Goal: Task Accomplishment & Management: Complete application form

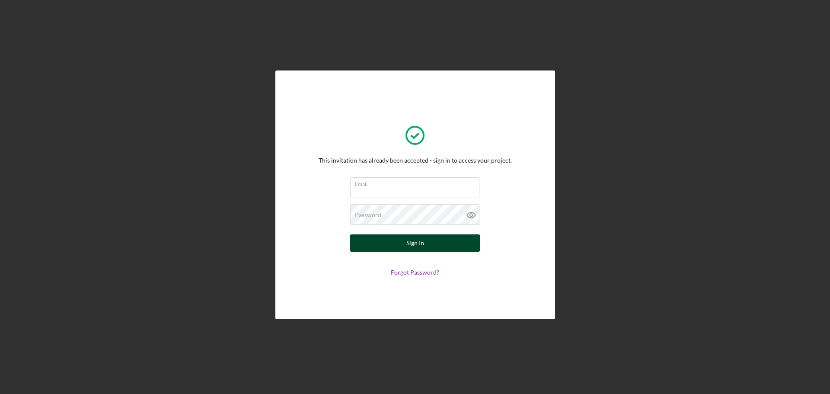
type input "[EMAIL_ADDRESS][DOMAIN_NAME]"
click at [412, 245] on div "Sign In" at bounding box center [415, 242] width 18 height 17
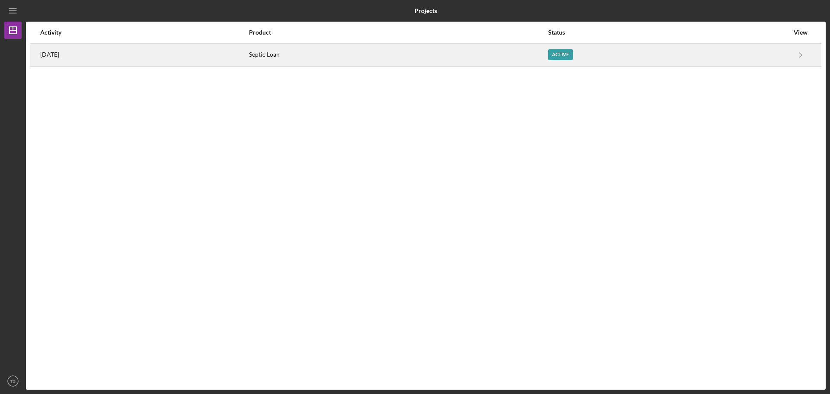
click at [484, 57] on div "Septic Loan" at bounding box center [398, 55] width 298 height 22
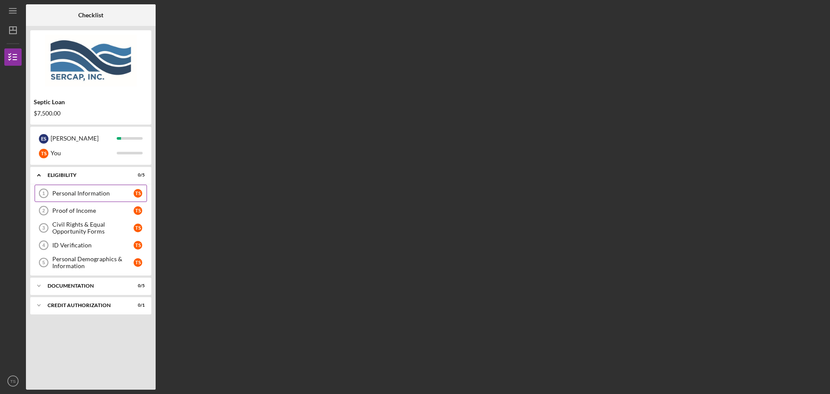
click at [96, 186] on link "Personal Information 1 Personal Information T S" at bounding box center [91, 193] width 112 height 17
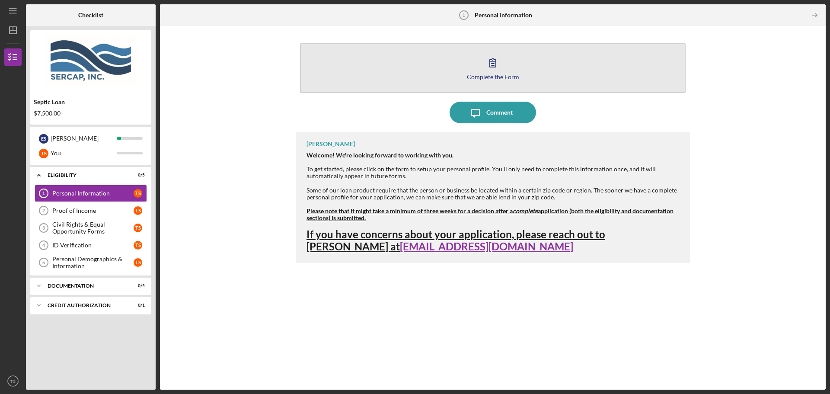
click at [490, 83] on button "Complete the Form Form" at bounding box center [492, 68] width 385 height 50
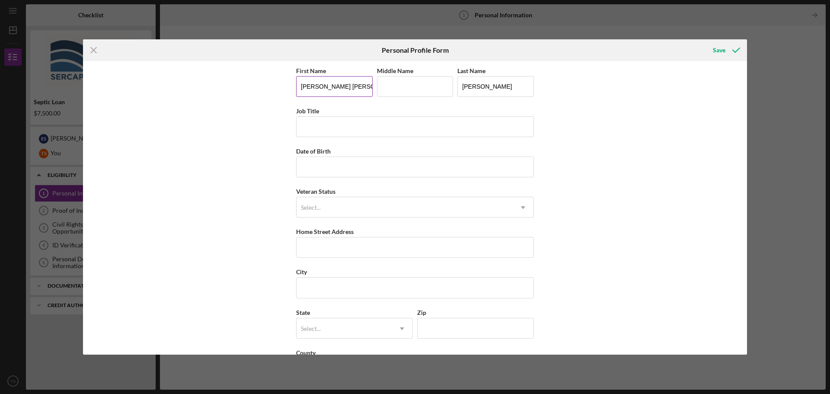
drag, startPoint x: 347, startPoint y: 86, endPoint x: 314, endPoint y: 88, distance: 33.3
click at [314, 88] on input "[PERSON_NAME] [PERSON_NAME]" at bounding box center [334, 86] width 76 height 21
type input "[PERSON_NAME]"
click at [386, 89] on input "Middle Name" at bounding box center [415, 86] width 76 height 21
type input "[PERSON_NAME]"
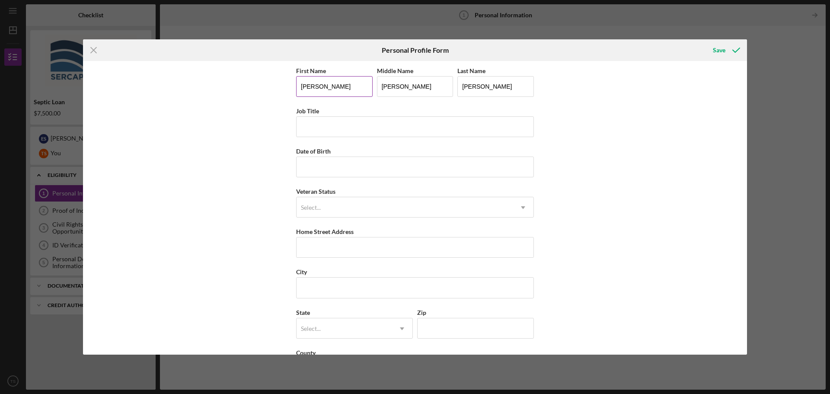
click at [346, 86] on input "[PERSON_NAME]" at bounding box center [334, 86] width 76 height 21
type input "[PERSON_NAME]"
click at [332, 125] on input "Job Title" at bounding box center [415, 126] width 238 height 21
type input "Assistant Manager"
type input "[DATE]"
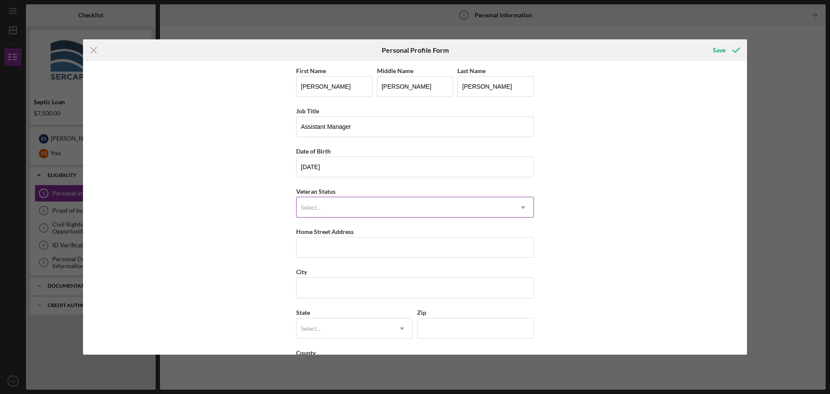
click at [461, 206] on div "Select..." at bounding box center [404, 207] width 216 height 20
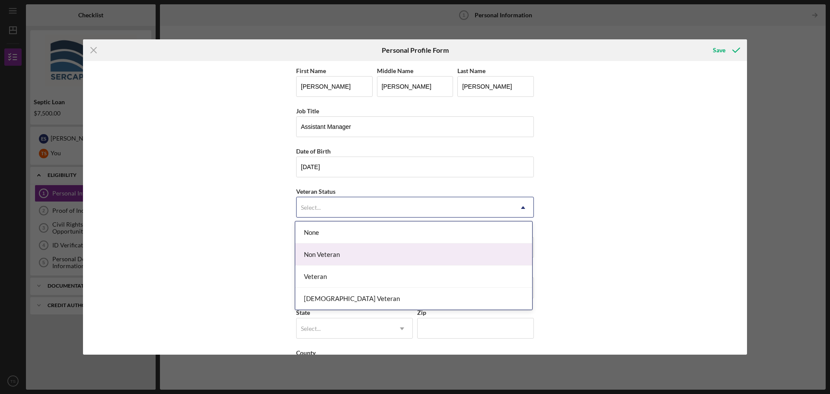
click at [349, 255] on div "Non Veteran" at bounding box center [413, 254] width 237 height 22
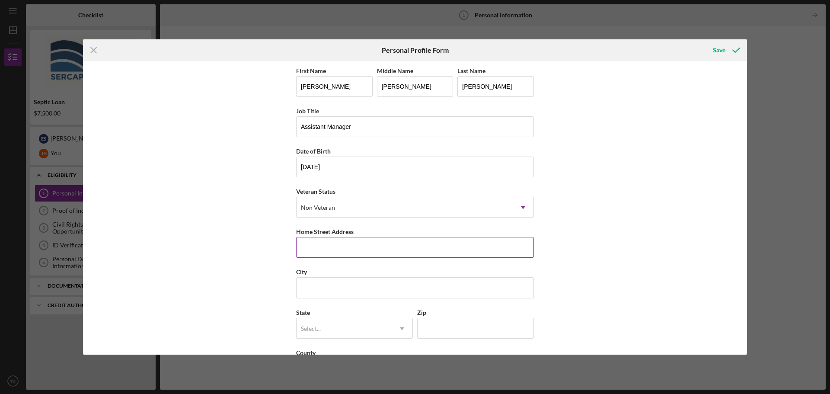
click at [336, 247] on input "Home Street Address" at bounding box center [415, 247] width 238 height 21
type input "[STREET_ADDRESS]"
type input "Fprt Valley"
type input "g"
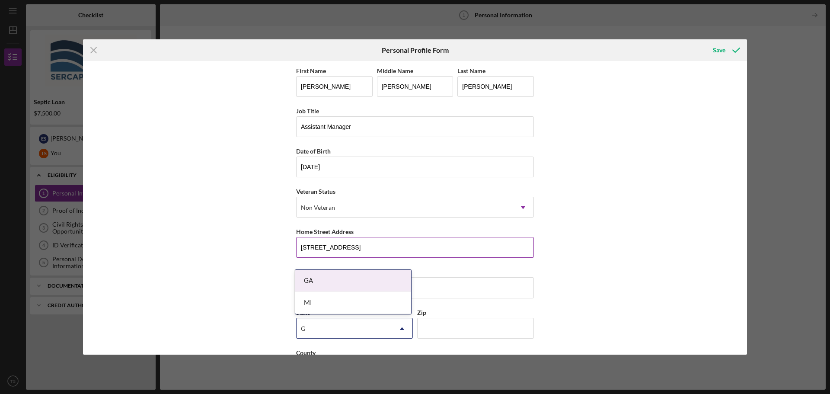
type input "GA"
click at [322, 287] on div "GA" at bounding box center [353, 281] width 116 height 22
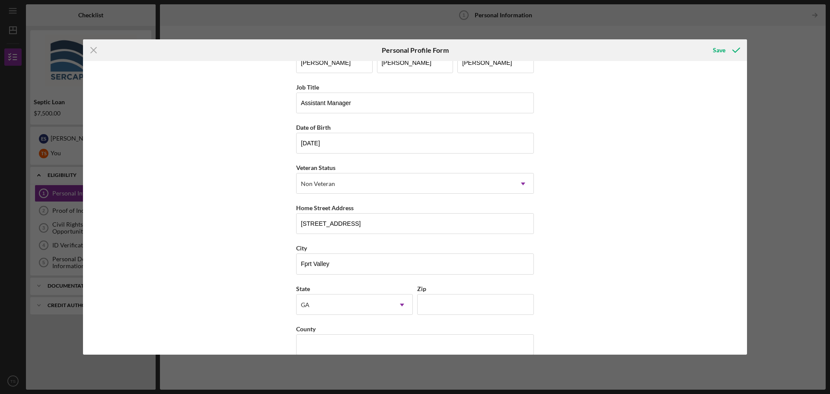
scroll to position [37, 0]
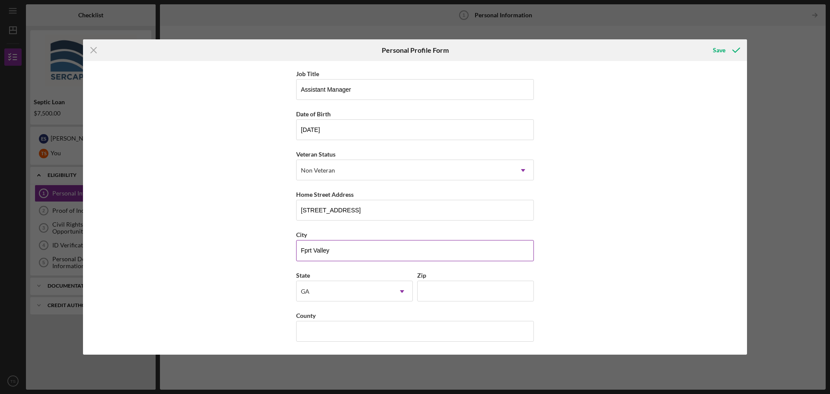
click at [306, 251] on input "Fprt Valley" at bounding box center [415, 250] width 238 height 21
type input "[GEOGRAPHIC_DATA]"
click at [449, 293] on input "Zip" at bounding box center [475, 290] width 117 height 21
type input "31030"
click at [342, 330] on input "County" at bounding box center [415, 331] width 238 height 21
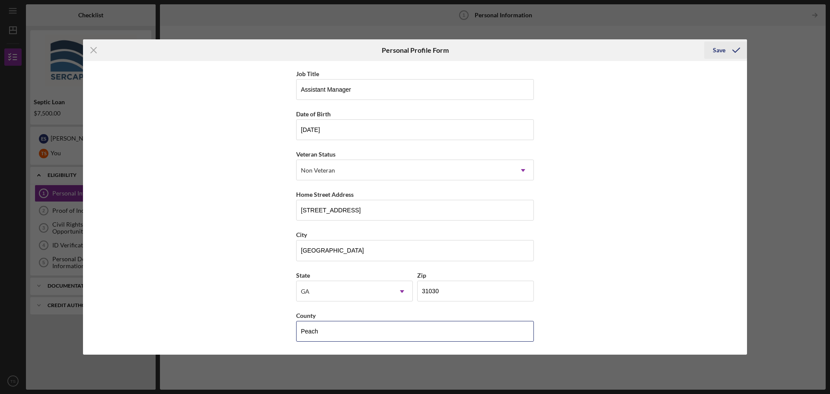
type input "Peach"
click at [721, 49] on div "Save" at bounding box center [719, 49] width 13 height 17
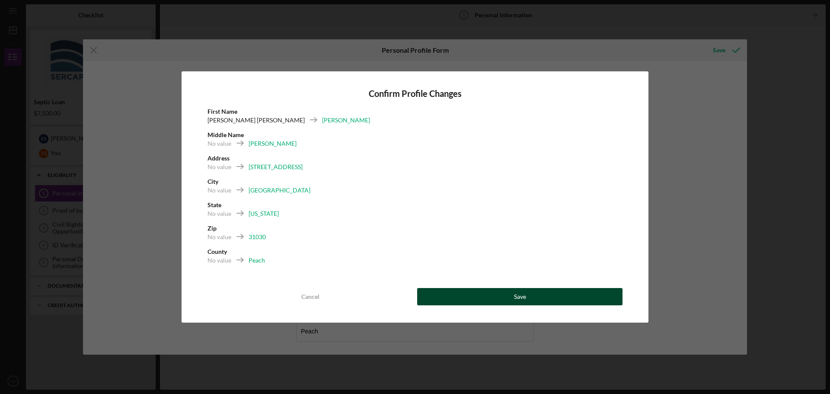
click at [508, 299] on button "Save" at bounding box center [519, 296] width 205 height 17
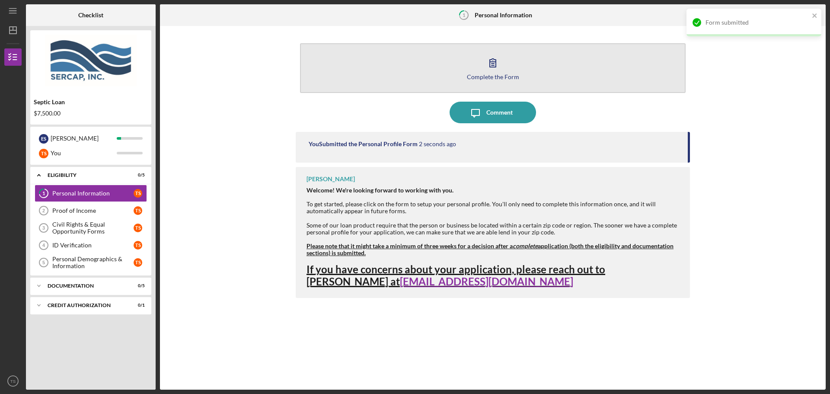
click at [493, 78] on div "Complete the Form" at bounding box center [493, 76] width 52 height 6
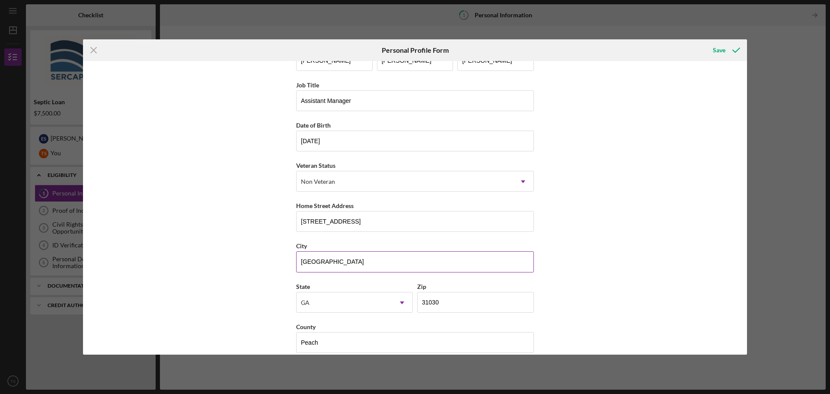
scroll to position [37, 0]
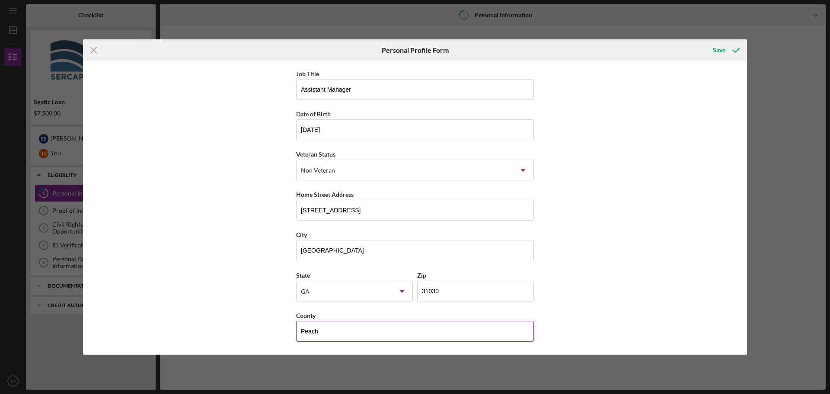
click at [382, 336] on input "Peach" at bounding box center [415, 331] width 238 height 21
click at [721, 46] on div "Save" at bounding box center [719, 49] width 13 height 17
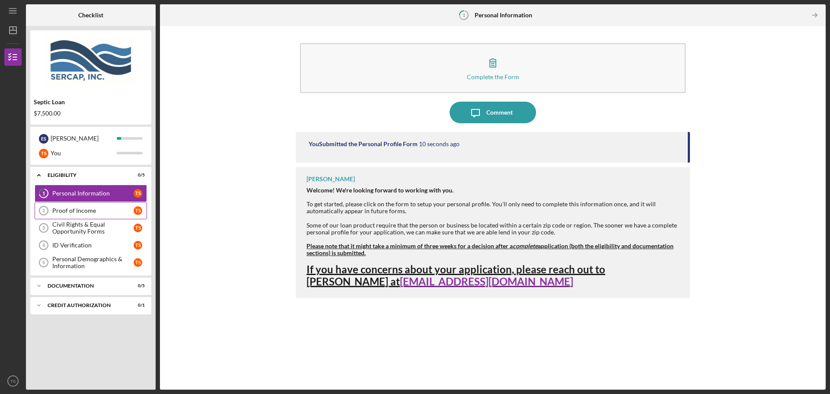
click at [75, 210] on div "Proof of Income" at bounding box center [92, 210] width 81 height 7
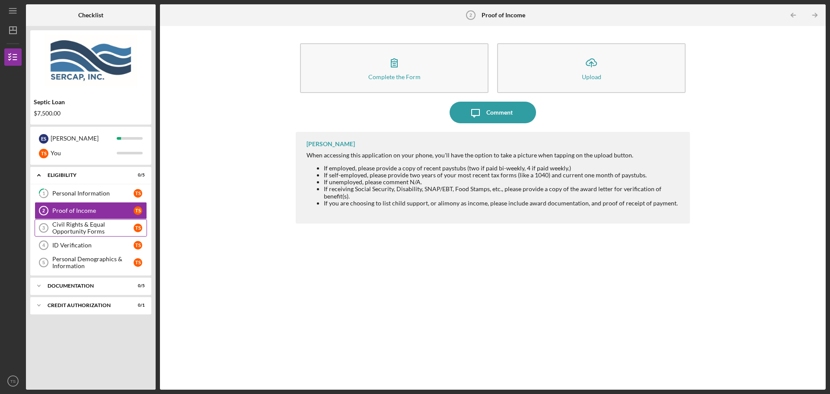
click at [92, 226] on div "Civil Rights & Equal Opportunity Forms" at bounding box center [92, 228] width 81 height 14
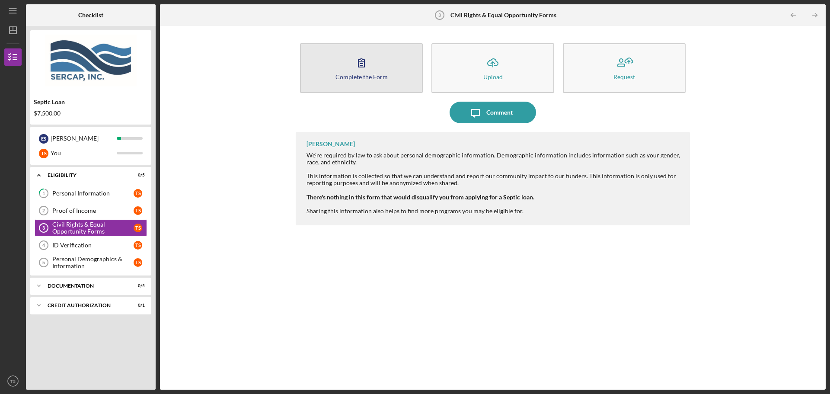
click at [362, 77] on div "Complete the Form" at bounding box center [361, 76] width 52 height 6
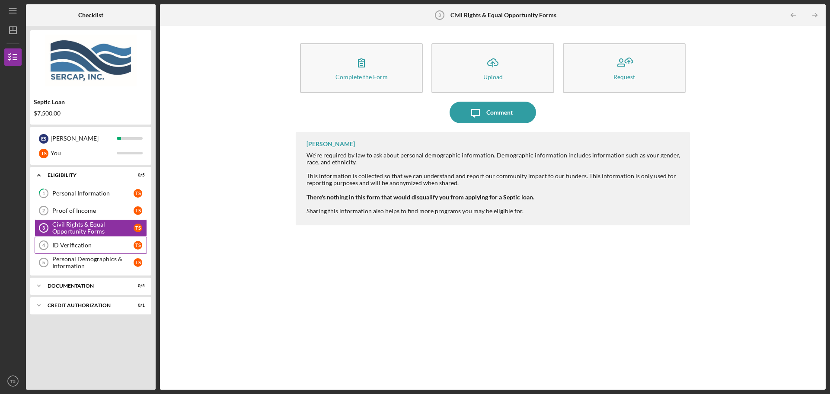
click at [93, 244] on div "ID Verification" at bounding box center [92, 245] width 81 height 7
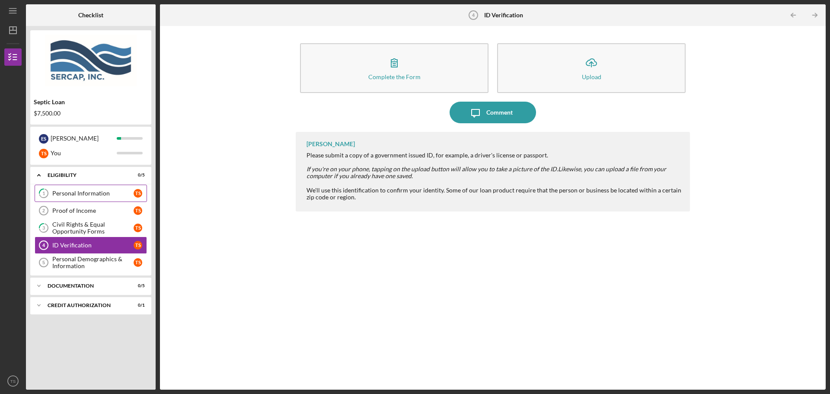
click at [99, 194] on div "Personal Information" at bounding box center [92, 193] width 81 height 7
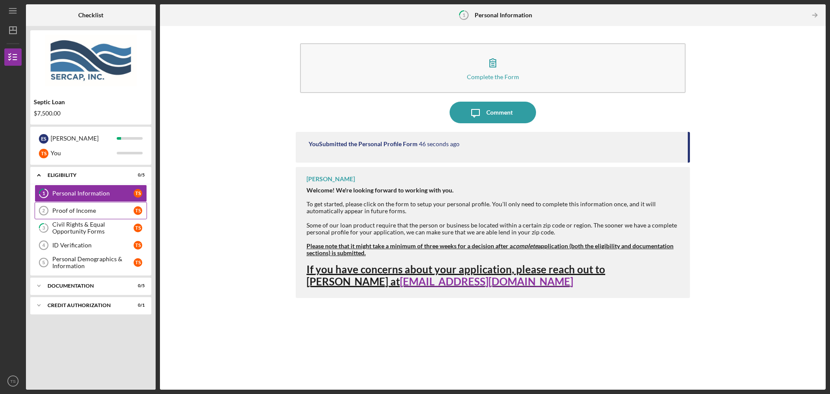
click at [92, 209] on div "Proof of Income" at bounding box center [92, 210] width 81 height 7
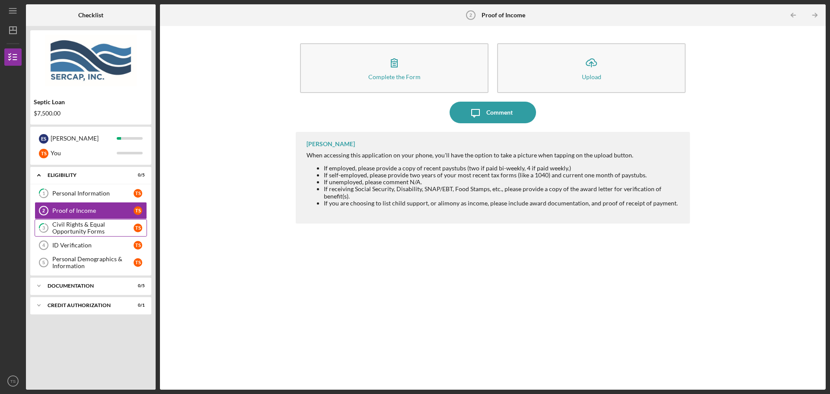
click at [92, 223] on div "Civil Rights & Equal Opportunity Forms" at bounding box center [92, 228] width 81 height 14
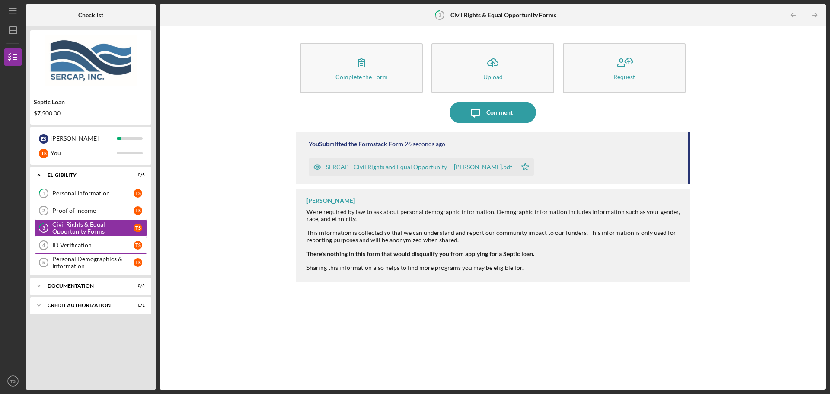
click at [94, 248] on div "ID Verification" at bounding box center [92, 245] width 81 height 7
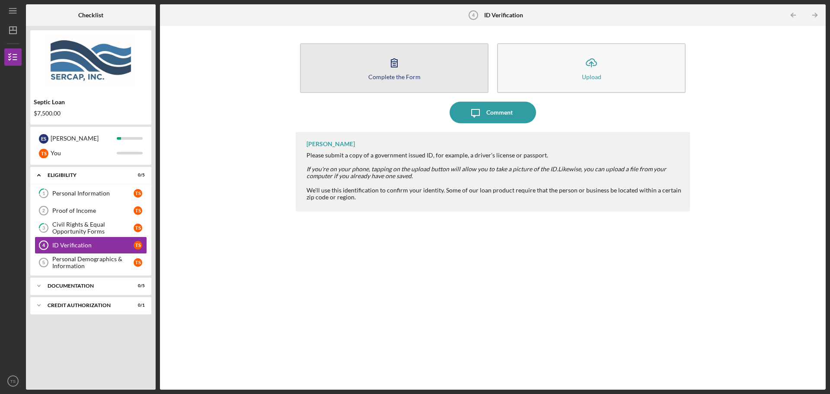
click at [407, 76] on div "Complete the Form" at bounding box center [394, 76] width 52 height 6
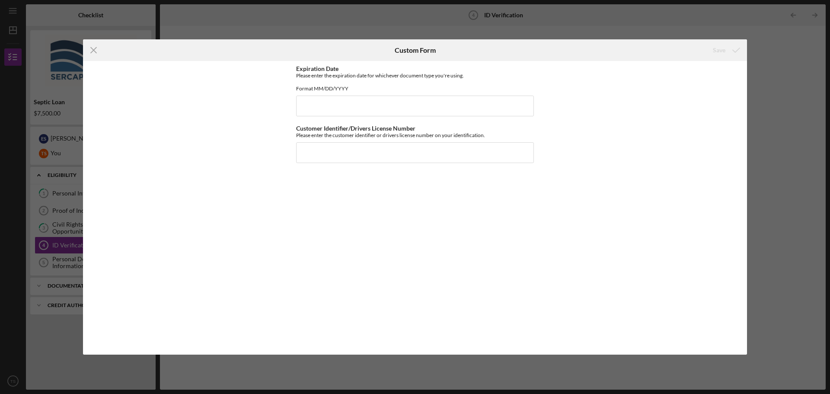
click at [783, 63] on div "Icon/Menu Close Custom Form Save Expiration Date Please enter the expiration da…" at bounding box center [415, 197] width 830 height 394
click at [768, 305] on div "Icon/Menu Close Custom Form Save Expiration Date Please enter the expiration da…" at bounding box center [415, 197] width 830 height 394
click at [768, 303] on div "Icon/Menu Close Custom Form Save Expiration Date Please enter the expiration da…" at bounding box center [415, 197] width 830 height 394
click at [542, 28] on div "Icon/Menu Close Custom Form Save Expiration Date Please enter the expiration da…" at bounding box center [415, 197] width 830 height 394
click at [96, 52] on line at bounding box center [94, 51] width 6 height 6
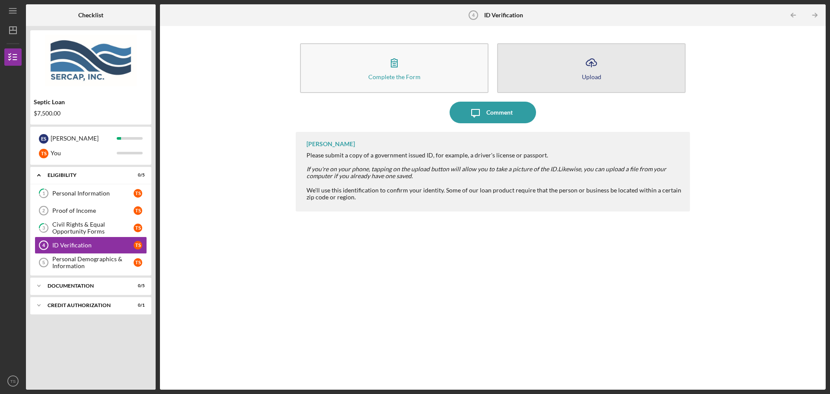
click at [553, 72] on button "Icon/Upload Upload" at bounding box center [591, 68] width 188 height 50
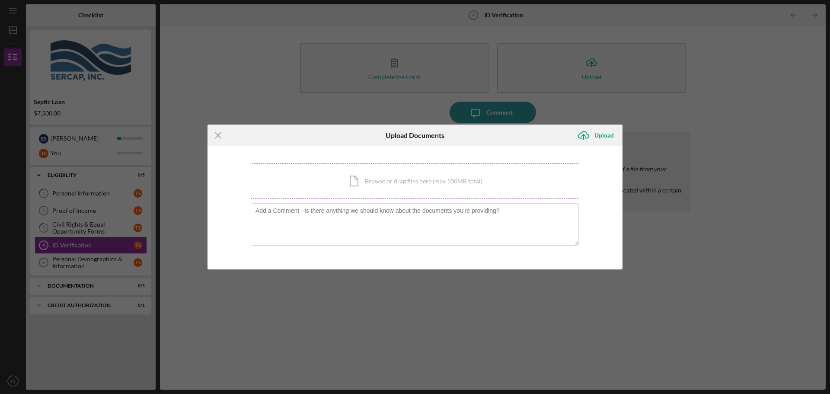
click at [377, 179] on div "Icon/Document Browse or drag files here (max 100MB total) Tap to choose files o…" at bounding box center [415, 180] width 328 height 35
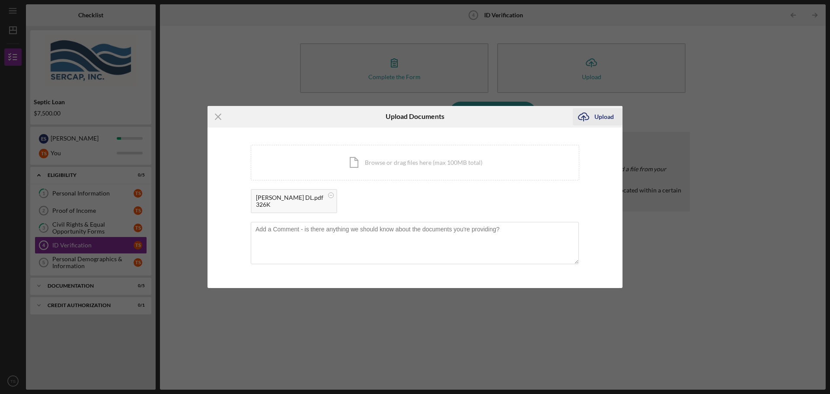
click at [596, 119] on div "Upload" at bounding box center [603, 116] width 19 height 17
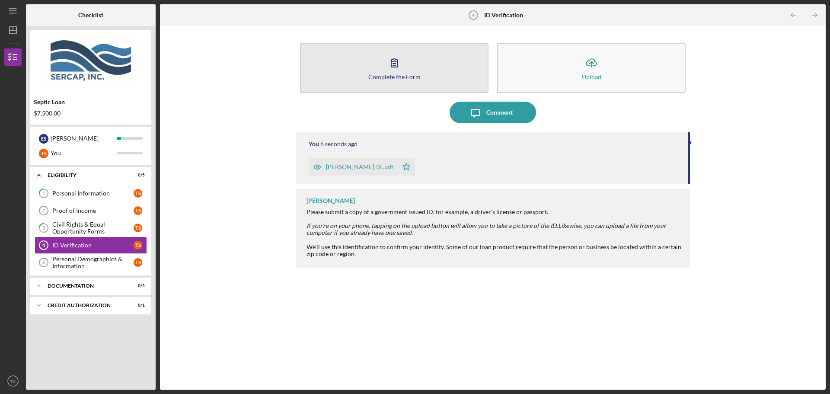
click at [404, 81] on button "Complete the Form Form" at bounding box center [394, 68] width 188 height 50
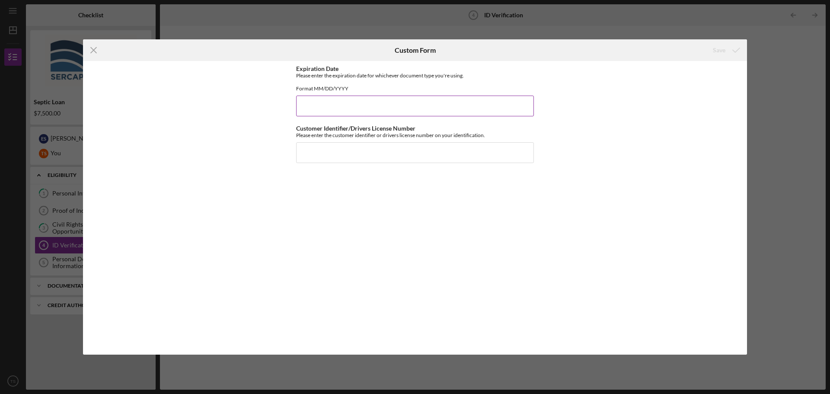
click at [406, 116] on input "Expiration Date" at bounding box center [415, 105] width 238 height 21
type input "[DATE]"
click at [377, 159] on input "Customer Identifier/Drivers License Number" at bounding box center [415, 152] width 238 height 21
type input "052116151"
click at [726, 48] on icon "submit" at bounding box center [736, 50] width 22 height 22
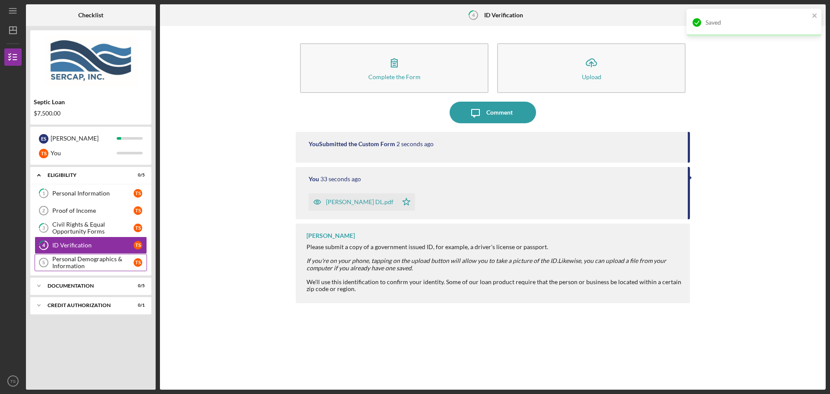
click at [67, 264] on div "Personal Demographics & Information" at bounding box center [92, 262] width 81 height 14
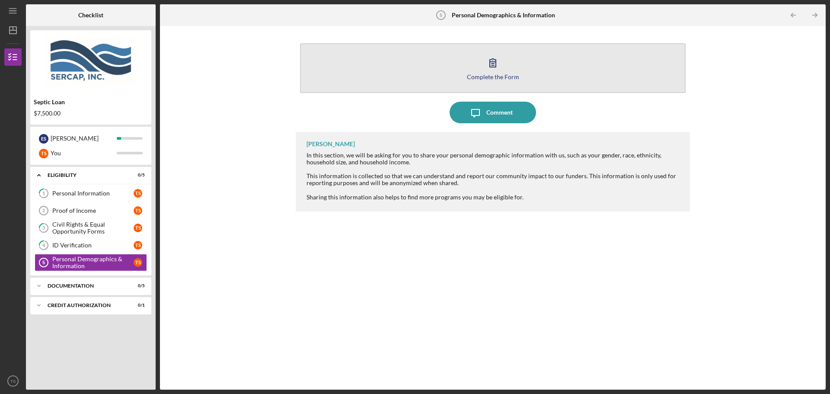
click at [488, 78] on div "Complete the Form" at bounding box center [493, 76] width 52 height 6
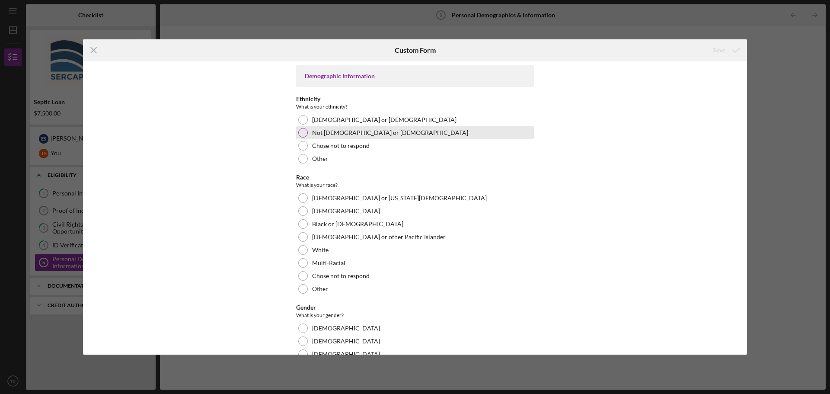
click at [316, 136] on label "Not [DEMOGRAPHIC_DATA] or [DEMOGRAPHIC_DATA]" at bounding box center [390, 132] width 156 height 7
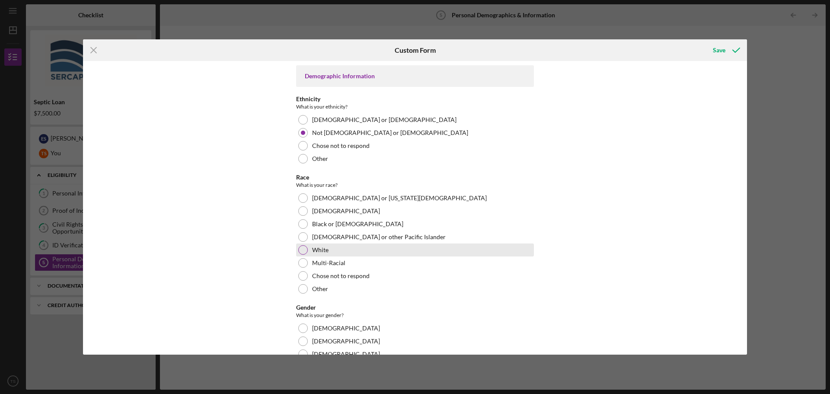
click at [308, 251] on div "White" at bounding box center [415, 249] width 238 height 13
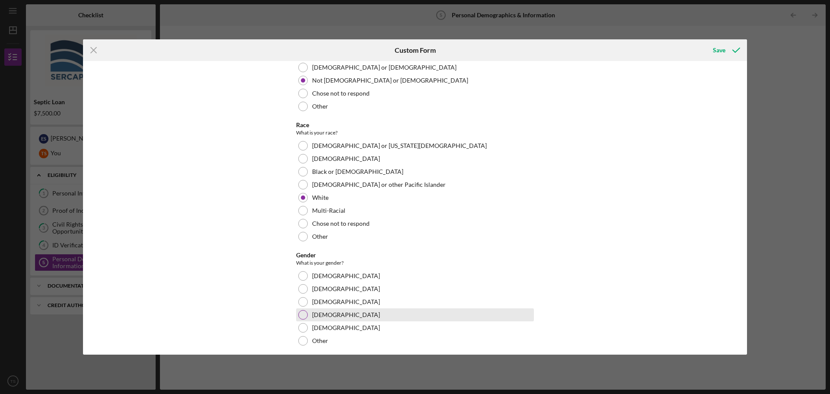
scroll to position [142, 0]
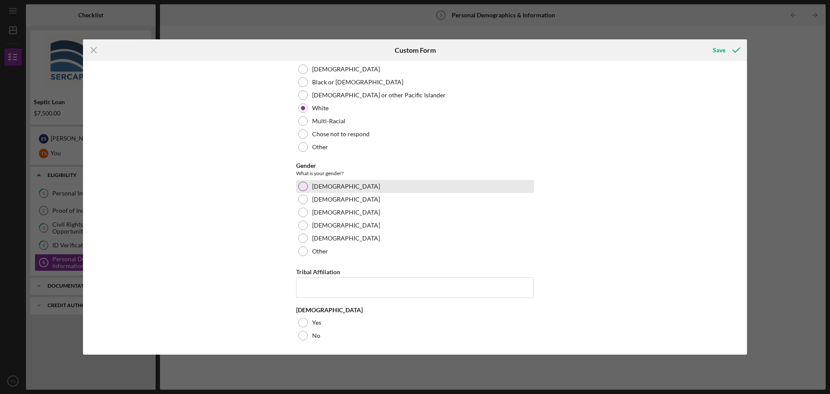
click at [314, 188] on label "[DEMOGRAPHIC_DATA]" at bounding box center [346, 186] width 68 height 7
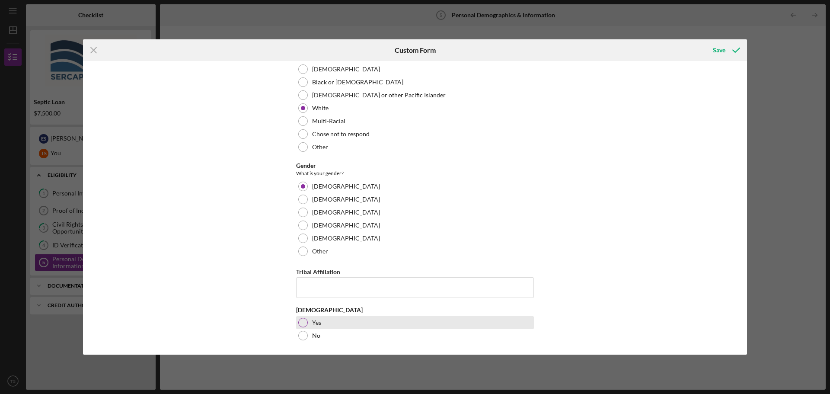
click at [307, 325] on div "Yes" at bounding box center [415, 322] width 238 height 13
click at [727, 51] on icon "submit" at bounding box center [736, 50] width 22 height 22
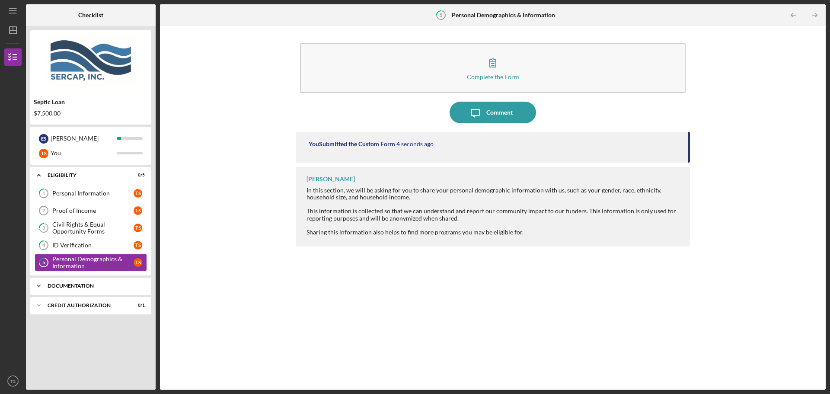
click at [95, 282] on div "Icon/Expander Documentation 0 / 5" at bounding box center [90, 285] width 121 height 17
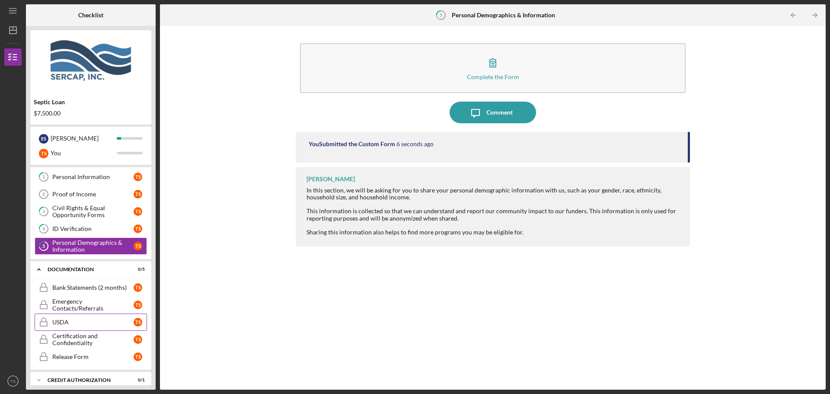
scroll to position [25, 0]
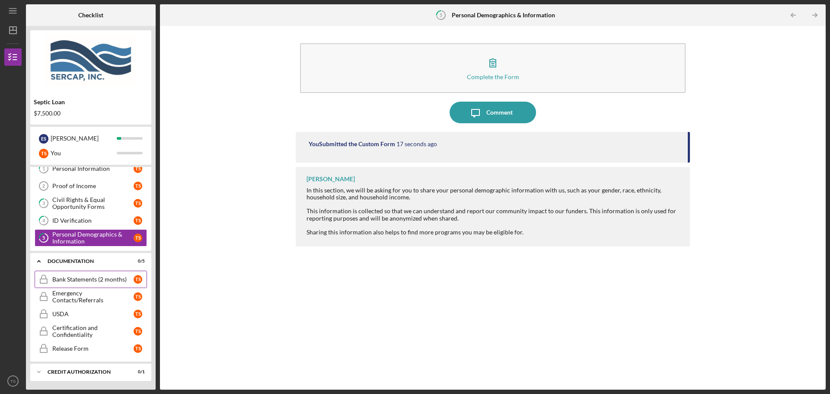
click at [76, 277] on div "Bank Statements (2 months)" at bounding box center [92, 279] width 81 height 7
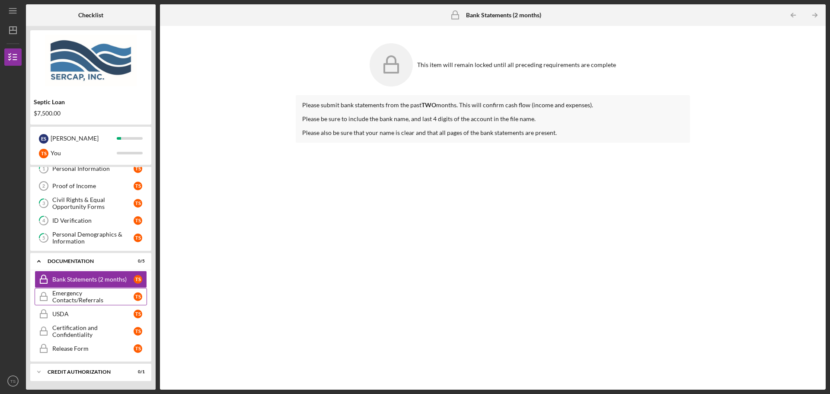
click at [91, 297] on div "Emergency Contacts/Referrals" at bounding box center [92, 297] width 81 height 14
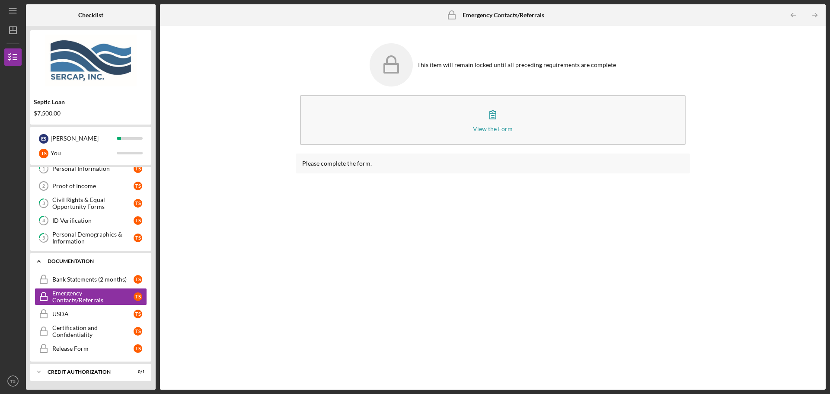
click at [82, 261] on div "Documentation" at bounding box center [94, 260] width 93 height 5
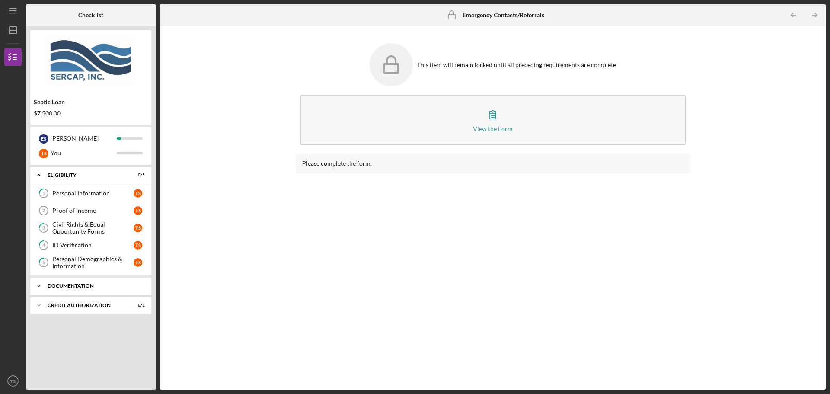
click at [119, 284] on div "Documentation" at bounding box center [94, 285] width 93 height 5
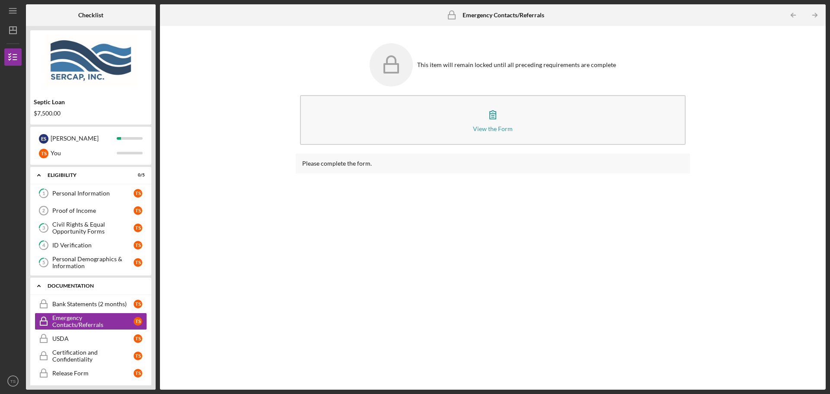
scroll to position [25, 0]
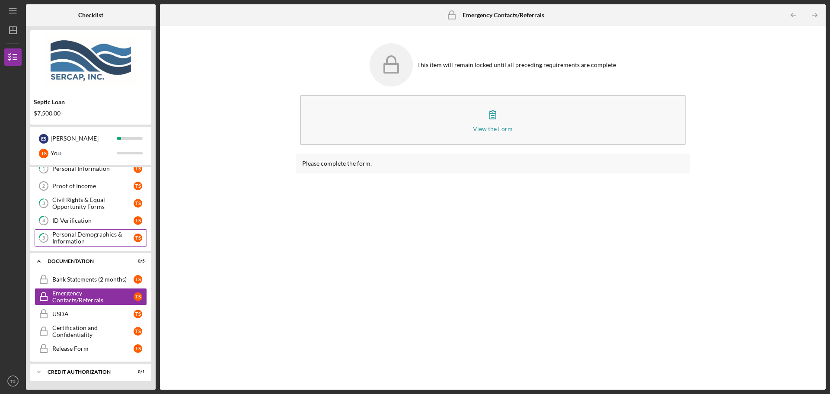
click at [62, 261] on div "Documentation" at bounding box center [86, 260] width 76 height 5
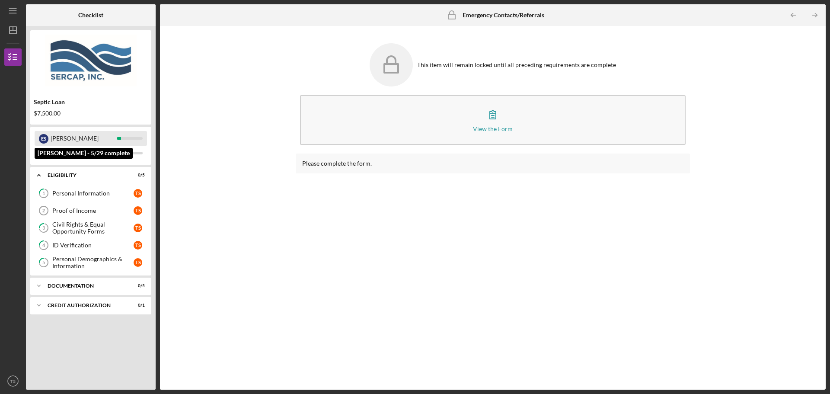
click at [93, 132] on div "[PERSON_NAME]" at bounding box center [84, 138] width 66 height 15
click at [62, 137] on div "[PERSON_NAME]" at bounding box center [84, 138] width 66 height 15
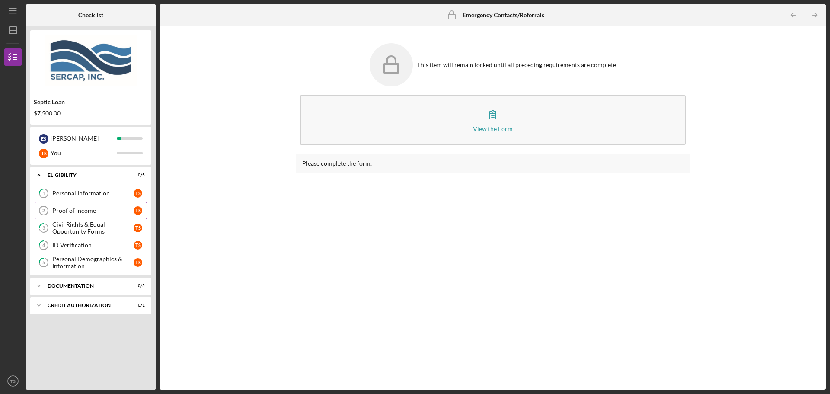
click at [85, 206] on link "Proof of Income 2 Proof of Income T S" at bounding box center [91, 210] width 112 height 17
